Goal: Information Seeking & Learning: Learn about a topic

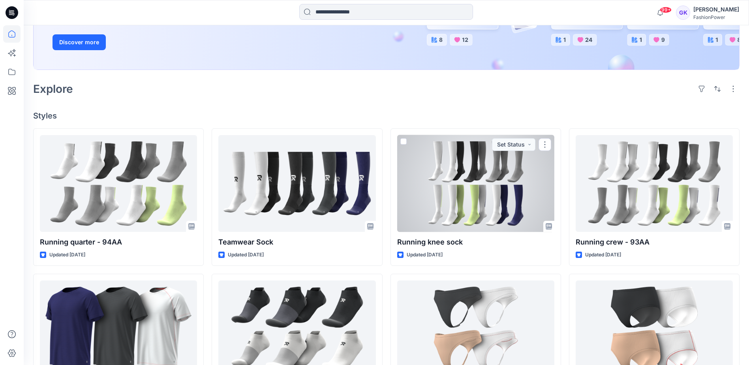
scroll to position [158, 0]
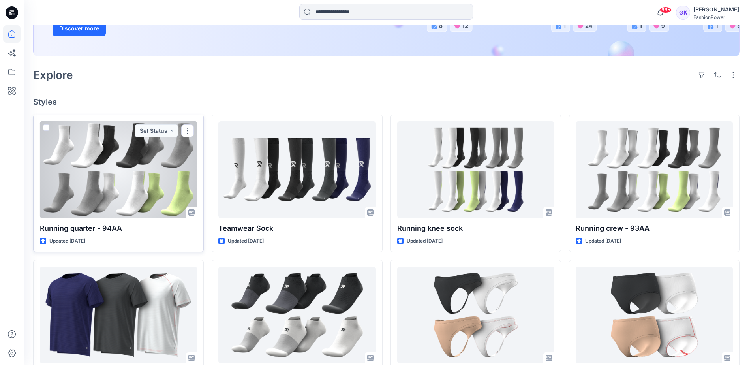
click at [165, 162] on div at bounding box center [118, 169] width 157 height 97
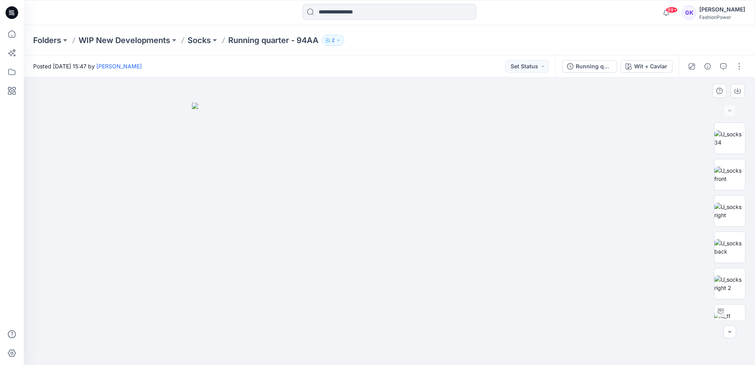
click at [563, 147] on img at bounding box center [389, 234] width 395 height 262
drag, startPoint x: 520, startPoint y: 163, endPoint x: 526, endPoint y: 162, distance: 5.3
click at [520, 163] on img at bounding box center [389, 234] width 395 height 262
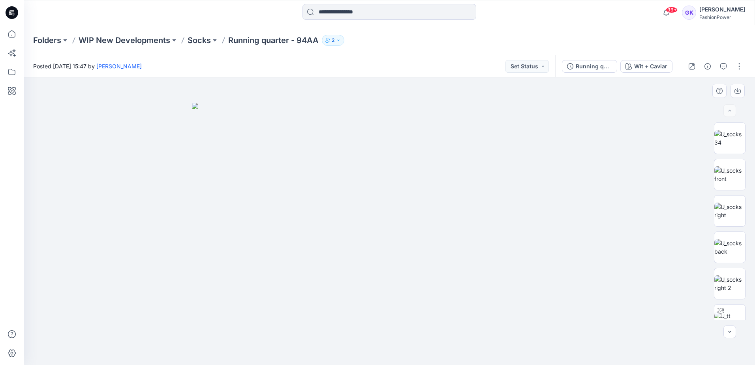
click at [499, 146] on img at bounding box center [389, 234] width 395 height 262
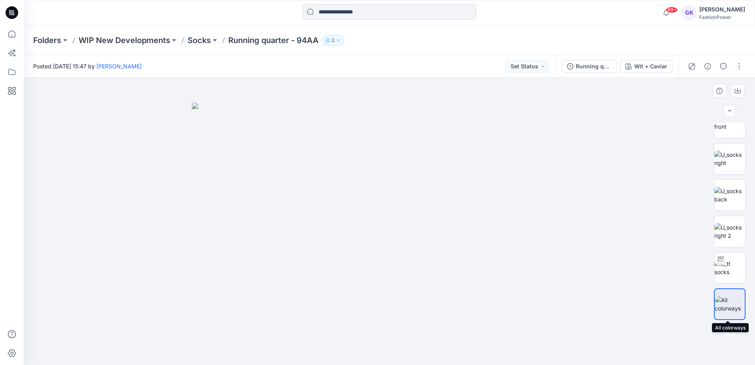
click at [732, 296] on img at bounding box center [730, 304] width 30 height 17
click at [735, 89] on icon "button" at bounding box center [738, 91] width 6 height 4
click at [658, 250] on div at bounding box center [389, 220] width 731 height 287
click at [658, 60] on button "Wit + Caviar" at bounding box center [646, 66] width 52 height 13
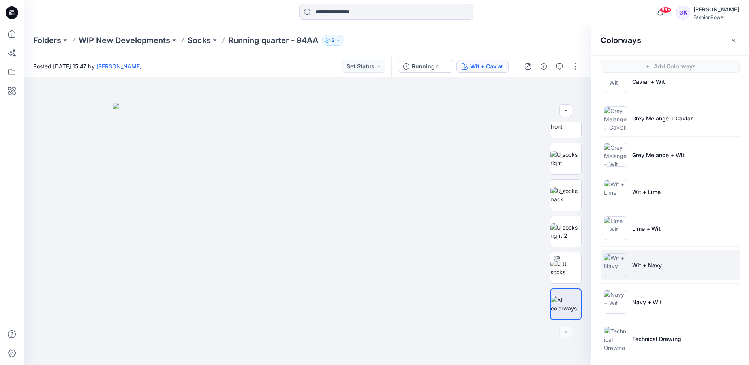
scroll to position [59, 0]
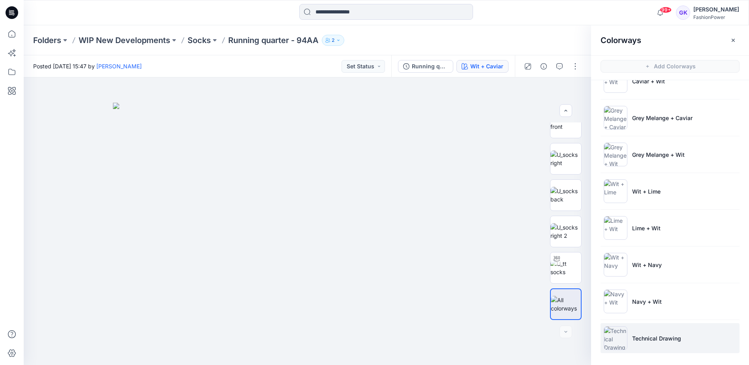
click at [666, 334] on p "Technical Drawing" at bounding box center [656, 338] width 49 height 8
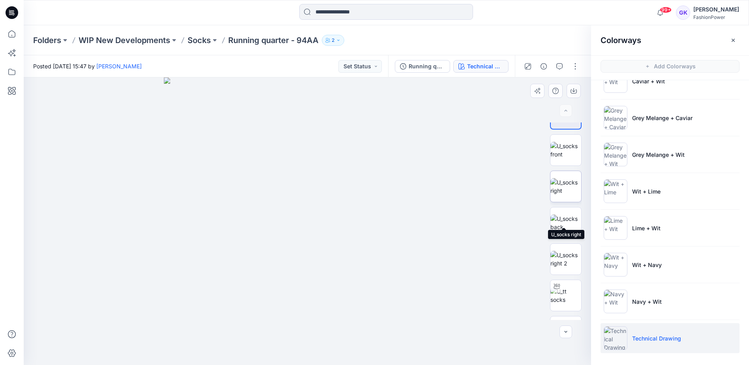
scroll to position [0, 0]
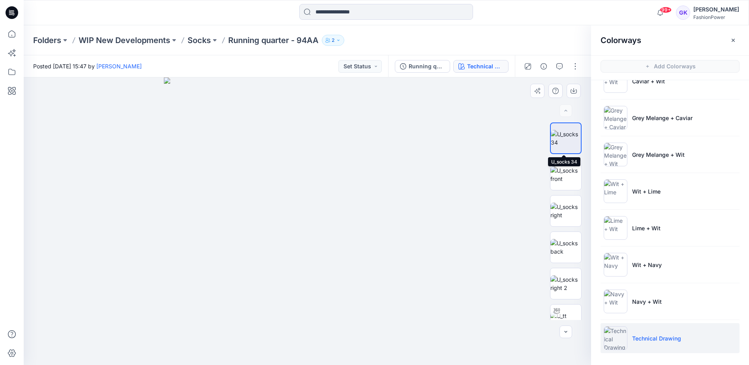
click at [566, 144] on img at bounding box center [566, 138] width 30 height 17
click at [561, 171] on img at bounding box center [566, 174] width 31 height 17
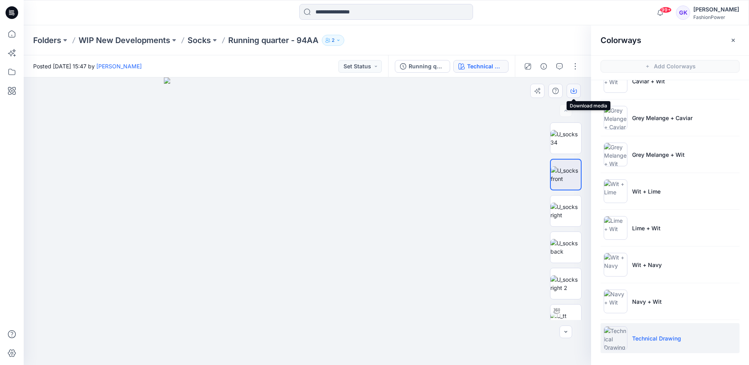
click at [575, 92] on icon "button" at bounding box center [574, 91] width 6 height 6
click at [564, 211] on img at bounding box center [566, 211] width 31 height 17
click at [573, 88] on icon "button" at bounding box center [574, 91] width 6 height 6
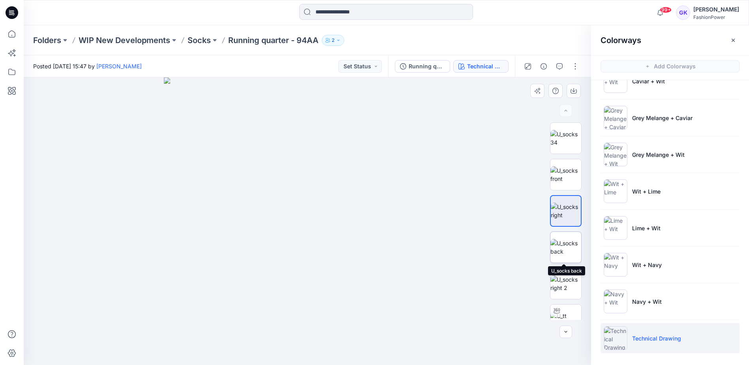
click at [560, 251] on img at bounding box center [566, 247] width 31 height 17
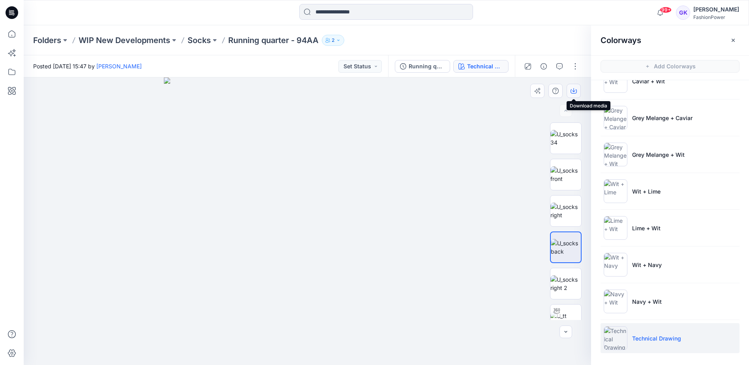
click at [572, 89] on icon "button" at bounding box center [574, 91] width 6 height 6
click at [562, 279] on img at bounding box center [566, 283] width 31 height 17
click at [571, 89] on icon "button" at bounding box center [574, 91] width 6 height 6
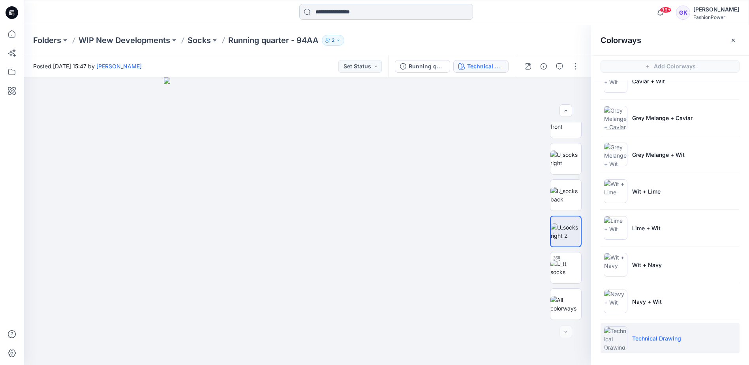
scroll to position [58, 0]
